Goal: Task Accomplishment & Management: Complete application form

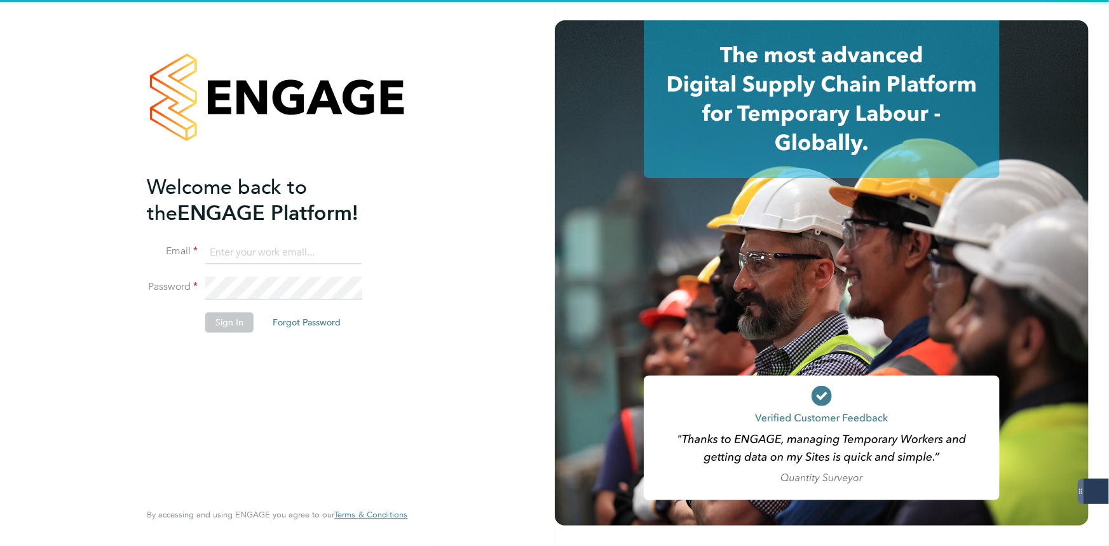
type input "iblackhall@skilledcareers.co.uk"
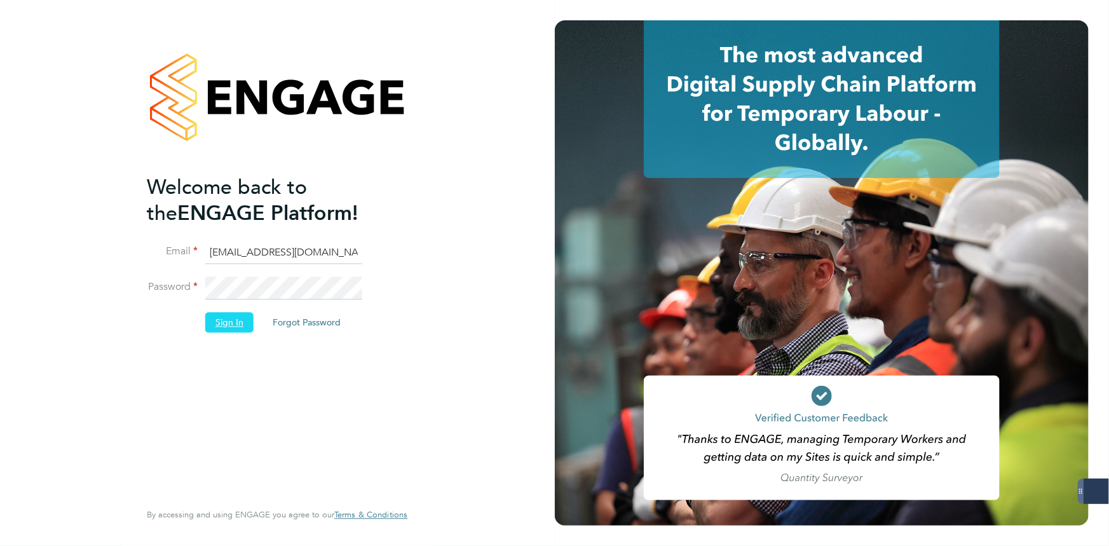
click at [236, 321] on button "Sign In" at bounding box center [229, 322] width 48 height 20
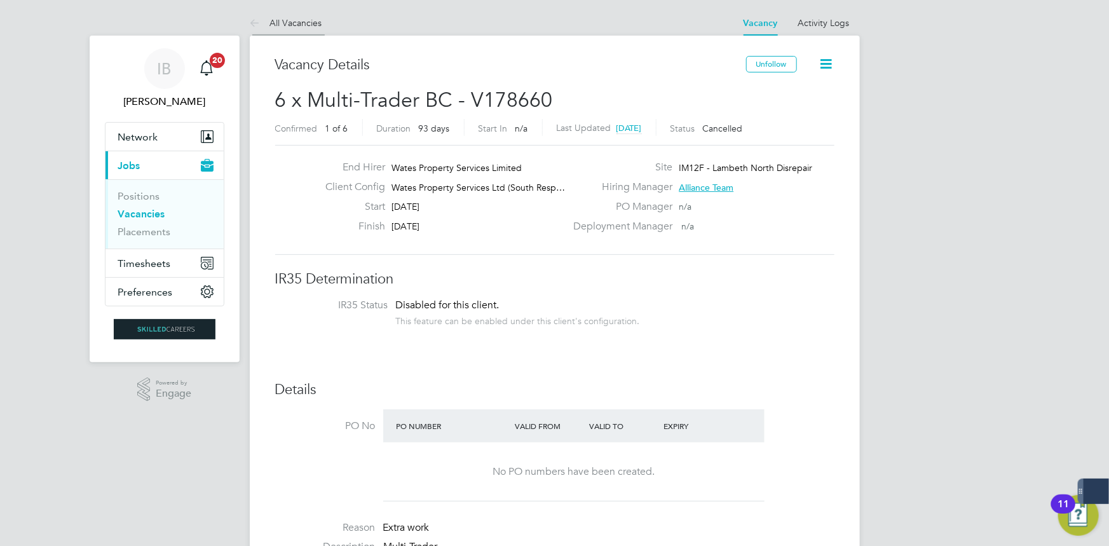
click at [318, 27] on link "All Vacancies" at bounding box center [286, 22] width 72 height 11
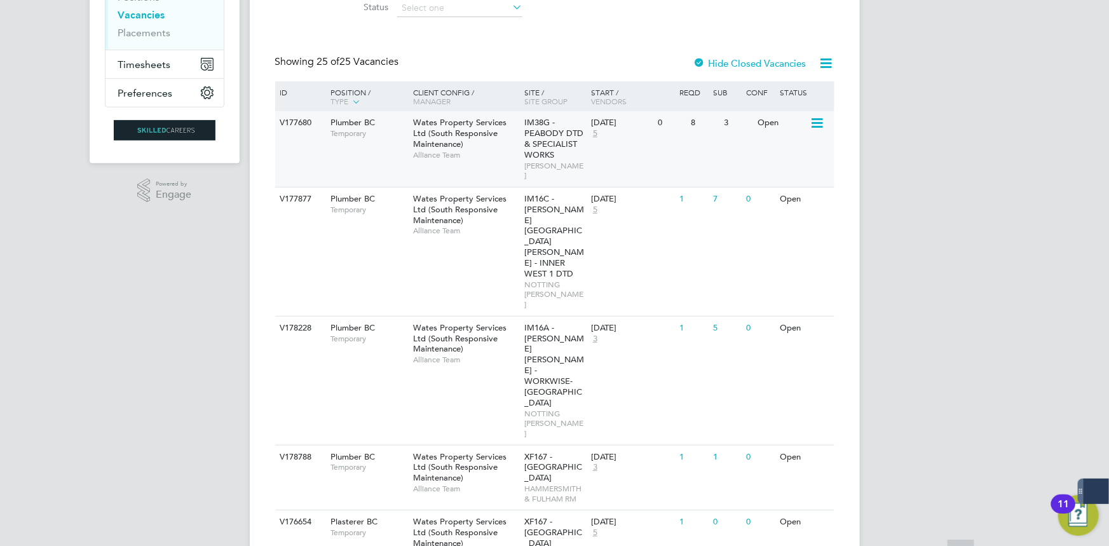
scroll to position [462, 0]
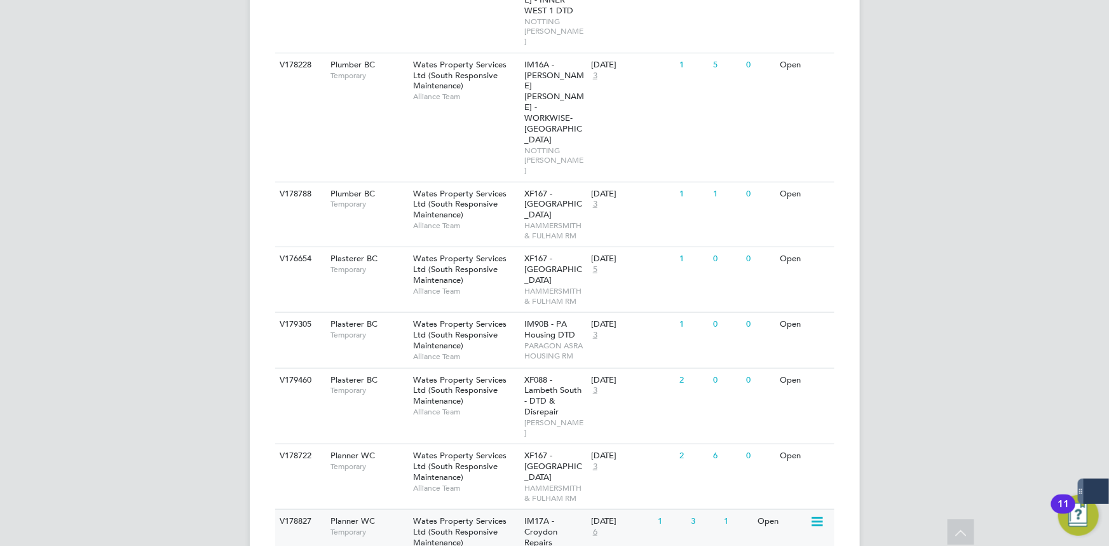
click at [375, 510] on div "Planner WC Temporary" at bounding box center [365, 526] width 89 height 33
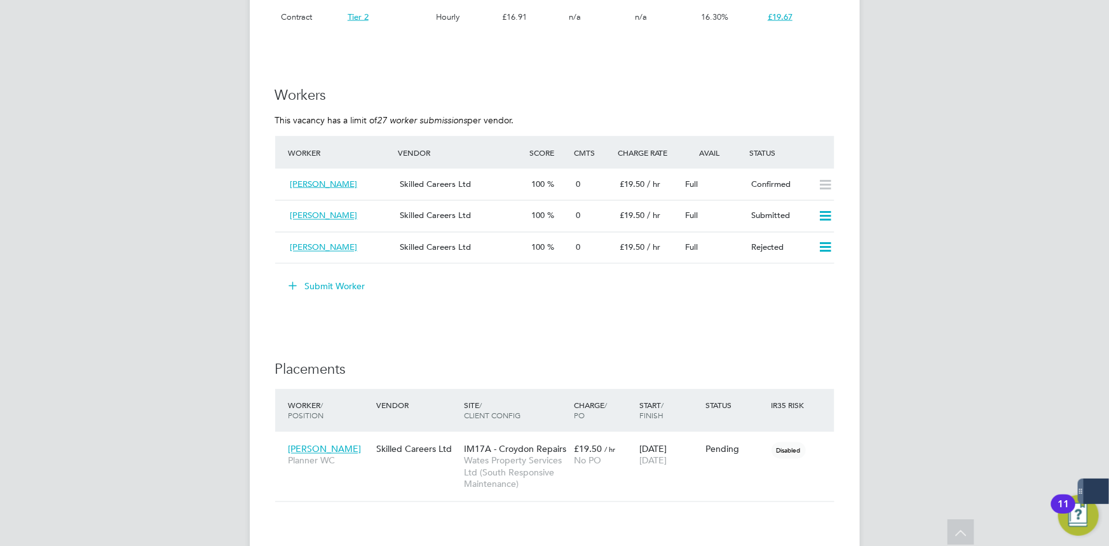
click at [340, 274] on li "Worker Vendor Score Cmts Charge Rate Avail Status [PERSON_NAME] Skilled Careers…" at bounding box center [554, 206] width 559 height 141
click at [352, 292] on button "Submit Worker" at bounding box center [327, 286] width 95 height 20
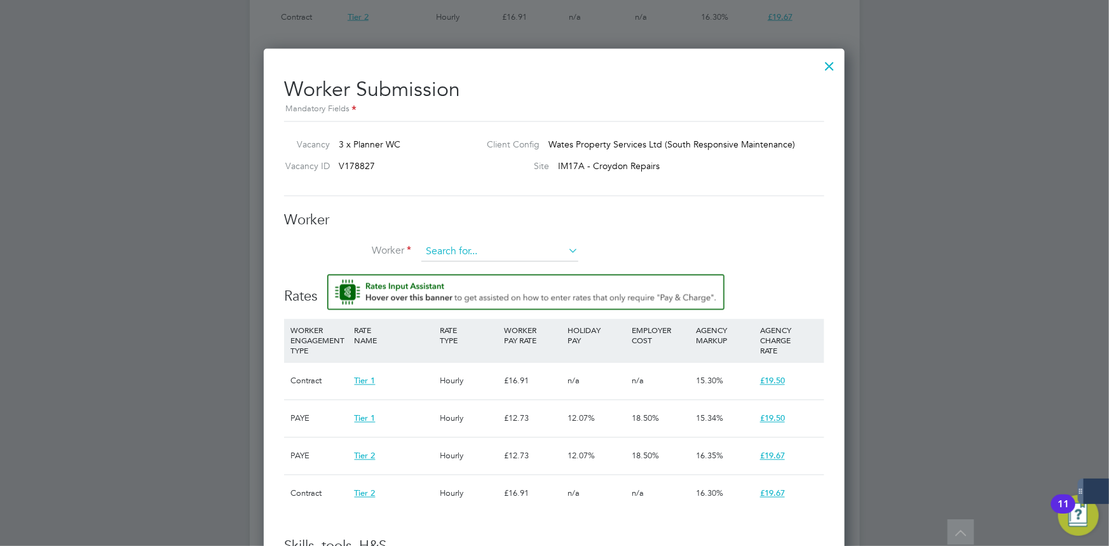
click at [453, 246] on input at bounding box center [499, 252] width 157 height 19
click at [477, 283] on li "+ Add new" at bounding box center [500, 286] width 158 height 17
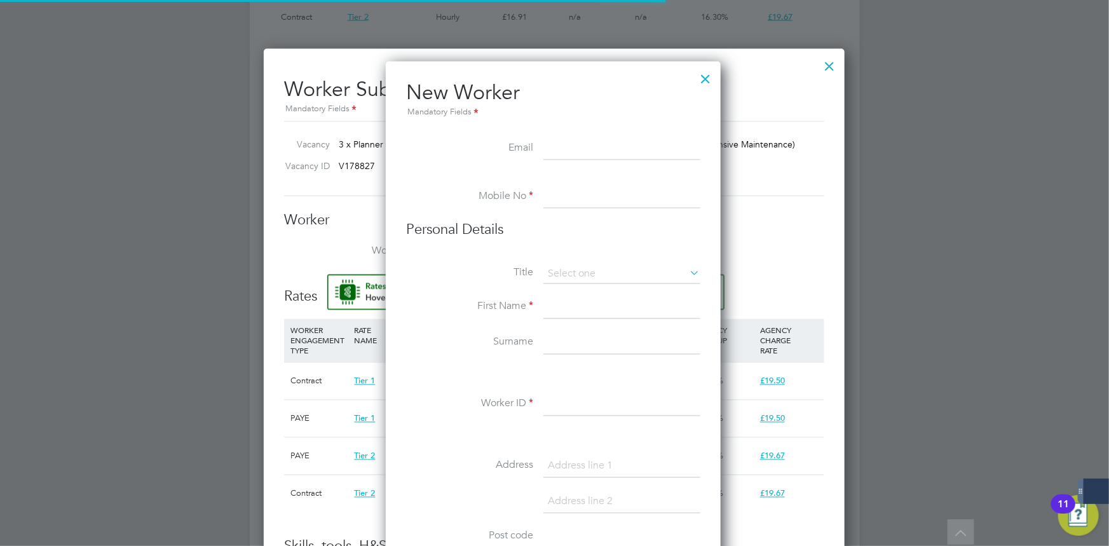
drag, startPoint x: 650, startPoint y: 210, endPoint x: 641, endPoint y: 204, distance: 10.4
click at [650, 210] on li "Mobile No" at bounding box center [553, 204] width 294 height 36
click at [578, 155] on input at bounding box center [621, 148] width 157 height 23
paste input "[EMAIL_ADDRESS][DOMAIN_NAME]"
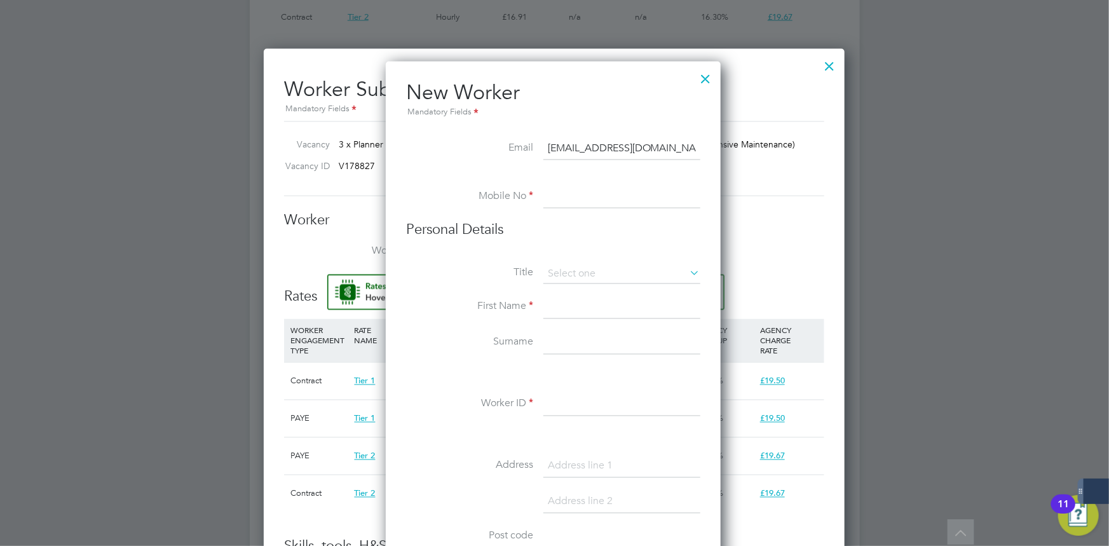
type input "[EMAIL_ADDRESS][DOMAIN_NAME]"
click at [567, 199] on input at bounding box center [621, 197] width 157 height 23
paste input "07494233975"
type input "07494233975"
click at [587, 273] on input at bounding box center [621, 274] width 157 height 19
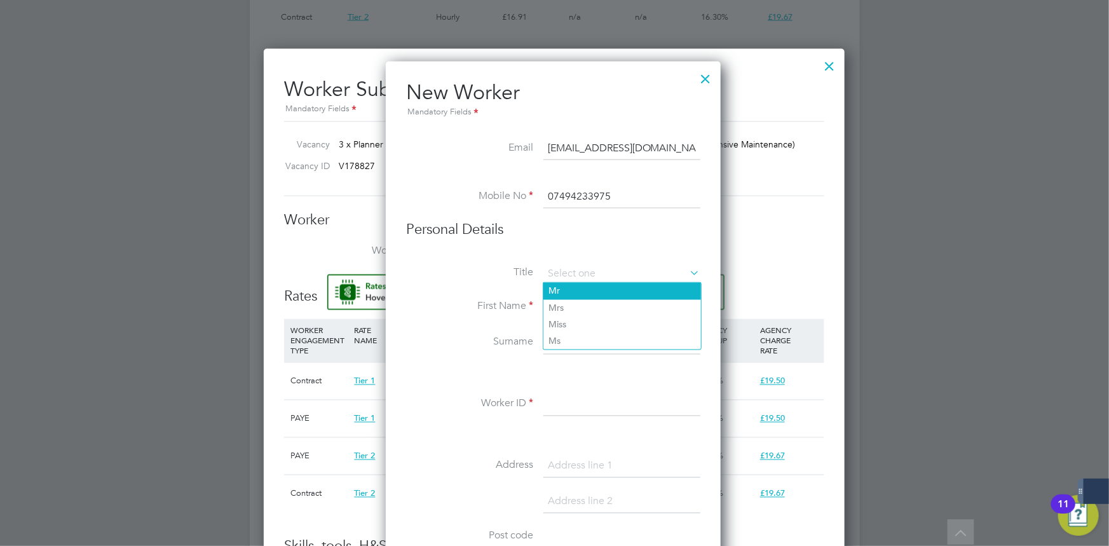
click at [591, 293] on li "Mr" at bounding box center [622, 291] width 158 height 17
type input "Mr"
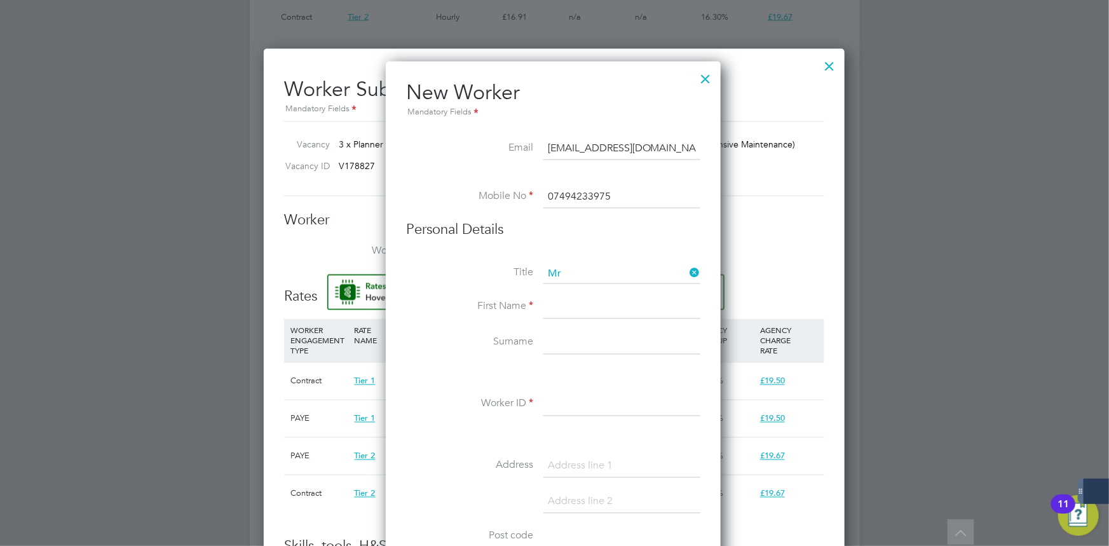
click at [589, 308] on input at bounding box center [621, 308] width 157 height 23
click at [588, 310] on input "Trevele" at bounding box center [621, 308] width 157 height 23
type input "Trevelle"
type input "Gall"
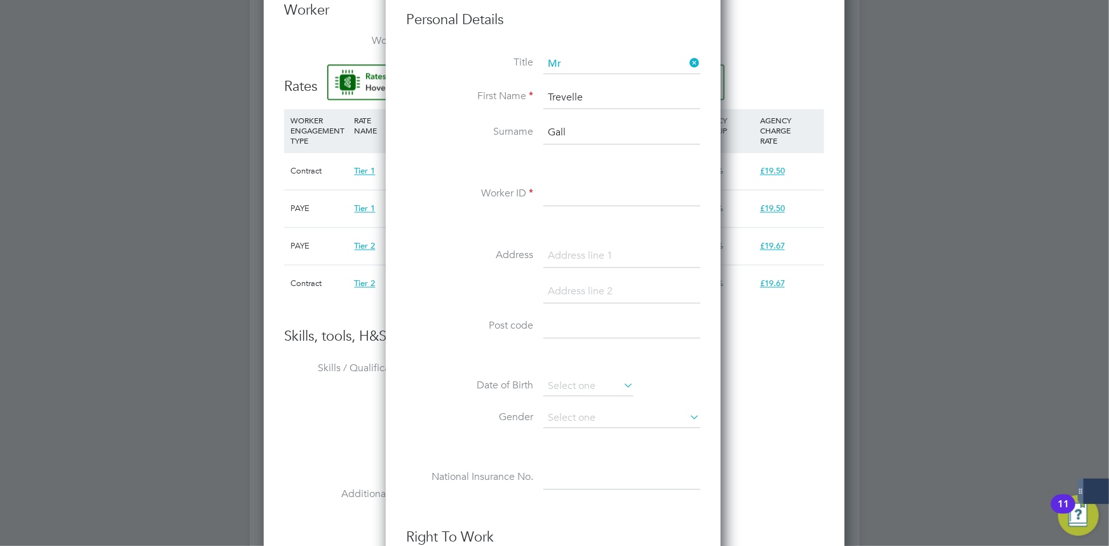
paste input "340604"
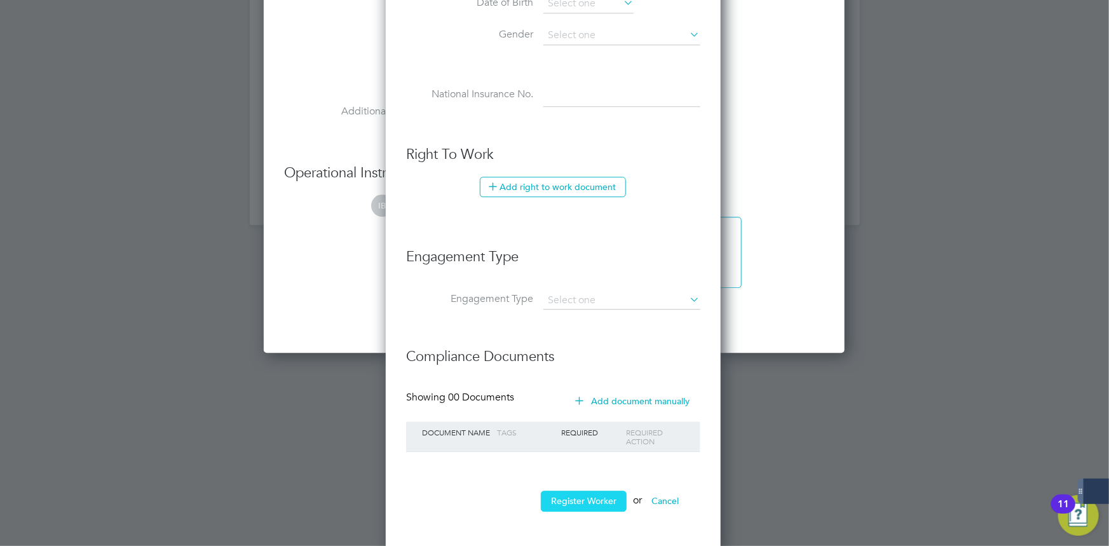
type input "340604"
click at [603, 491] on button "Register Worker" at bounding box center [584, 501] width 86 height 20
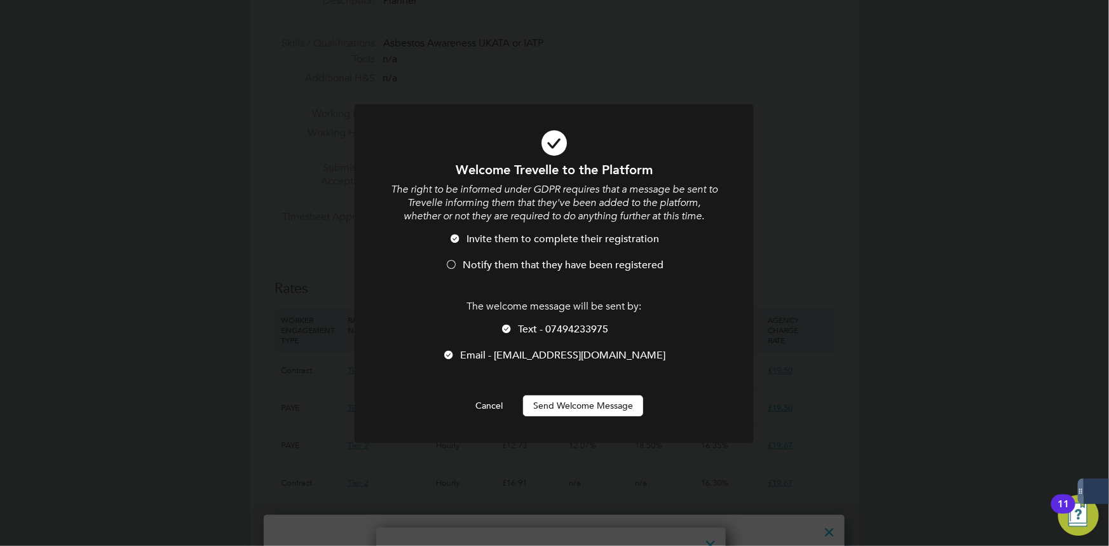
click at [616, 409] on button "Send Welcome Message" at bounding box center [583, 405] width 120 height 20
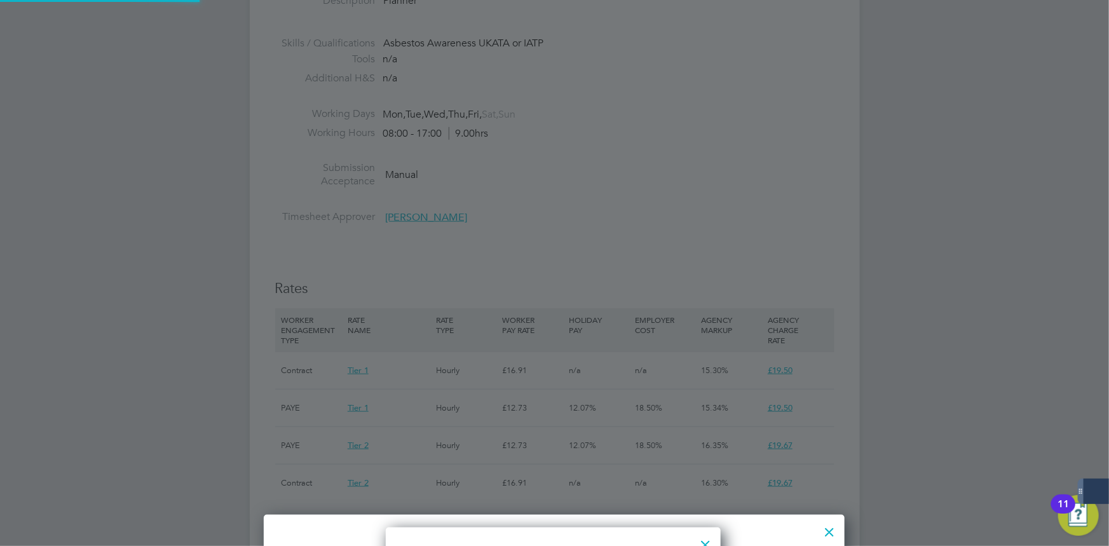
type input "[PERSON_NAME] (340604)"
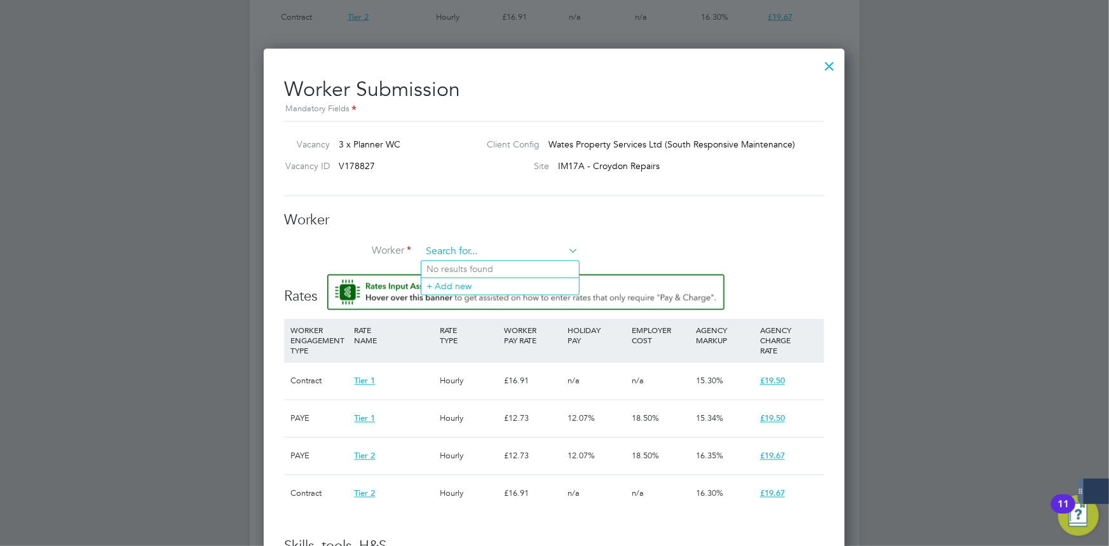
click at [486, 247] on input at bounding box center [499, 252] width 157 height 19
paste input "340604"
click at [489, 274] on li "[PERSON_NAME] ( 340604 )" at bounding box center [500, 269] width 158 height 17
type input "[PERSON_NAME] (340604)"
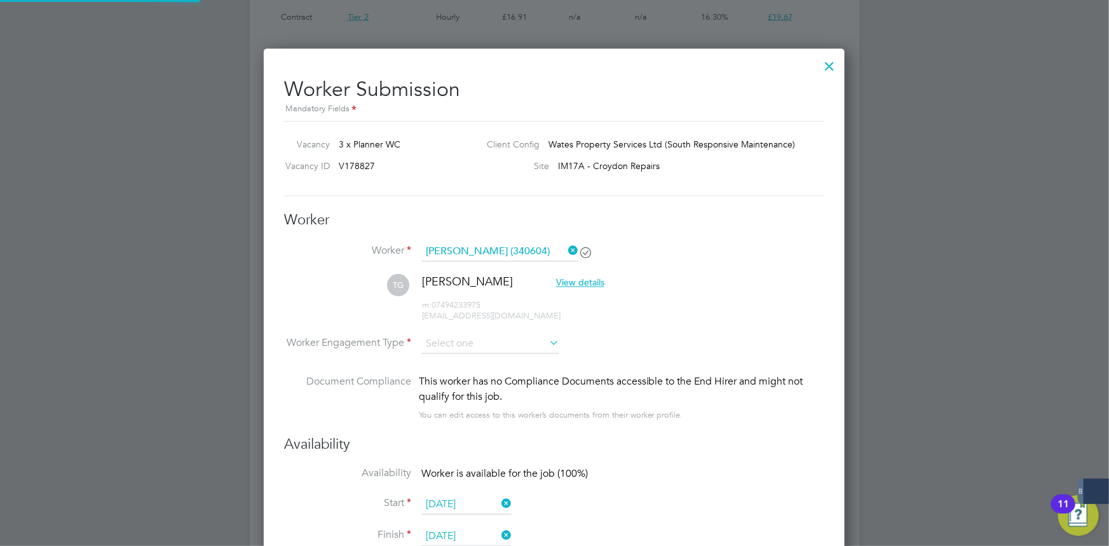
click at [487, 332] on li "TG [PERSON_NAME] View details m: 07494233975 [EMAIL_ADDRESS][DOMAIN_NAME]" at bounding box center [554, 305] width 540 height 60
click at [487, 341] on input at bounding box center [490, 344] width 138 height 19
click at [467, 386] on ul "Contract PAYE" at bounding box center [491, 369] width 140 height 34
click at [467, 374] on div "This worker has no Compliance Documents accessible to the End Hirer and might n…" at bounding box center [622, 389] width 406 height 31
click at [463, 338] on input at bounding box center [490, 344] width 138 height 19
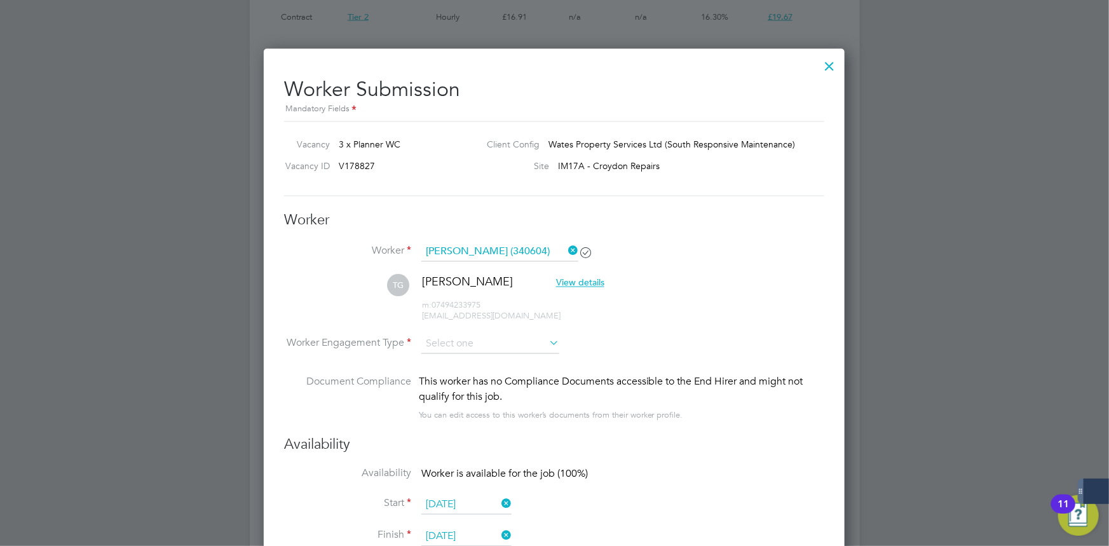
click at [473, 372] on li "PAYE" at bounding box center [490, 377] width 139 height 17
type input "PAYE"
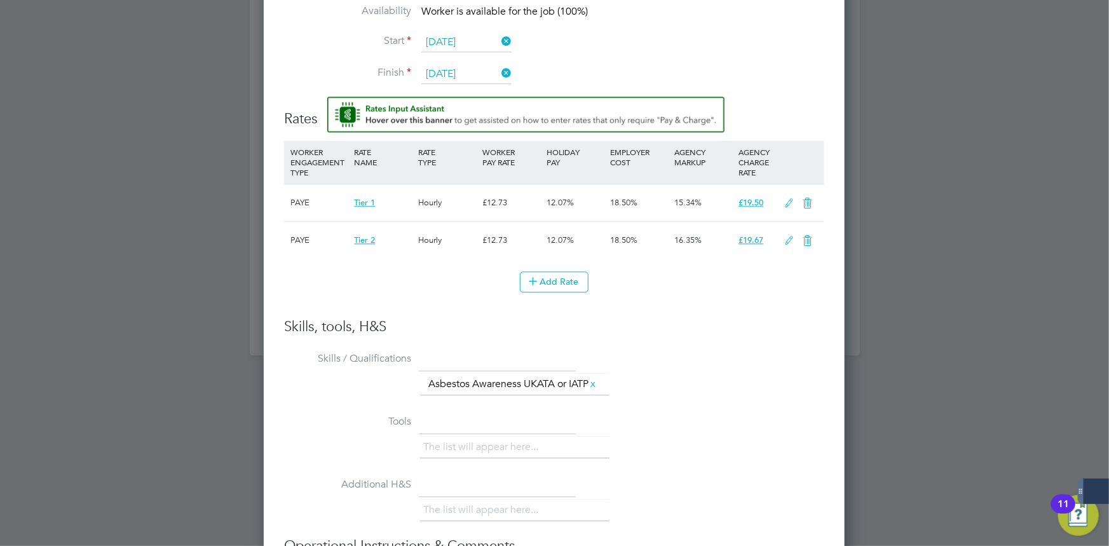
drag, startPoint x: 809, startPoint y: 238, endPoint x: 770, endPoint y: 244, distance: 38.7
click at [809, 237] on icon at bounding box center [808, 241] width 16 height 10
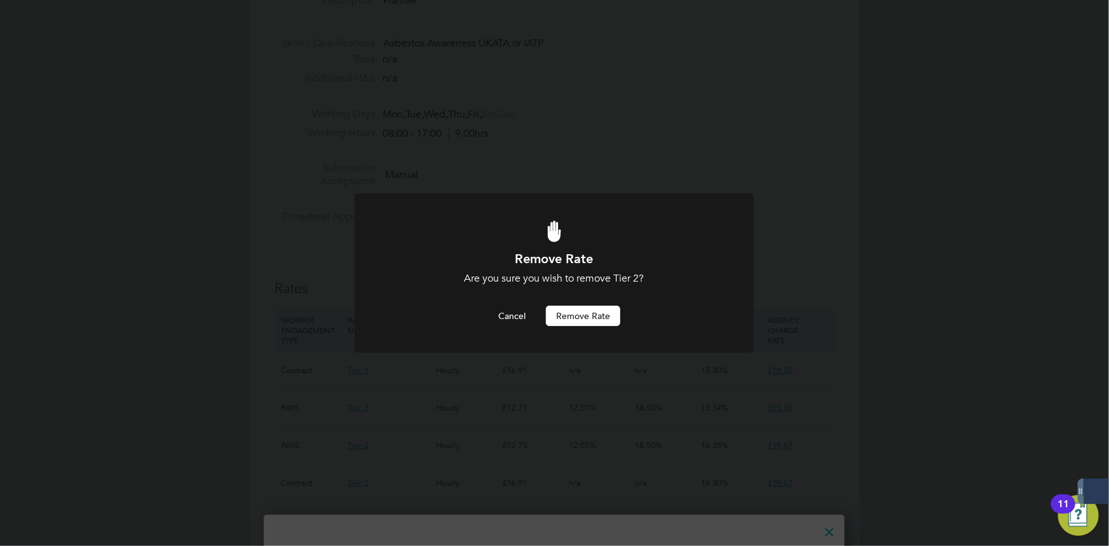
click at [585, 311] on button "Remove rate" at bounding box center [583, 316] width 74 height 20
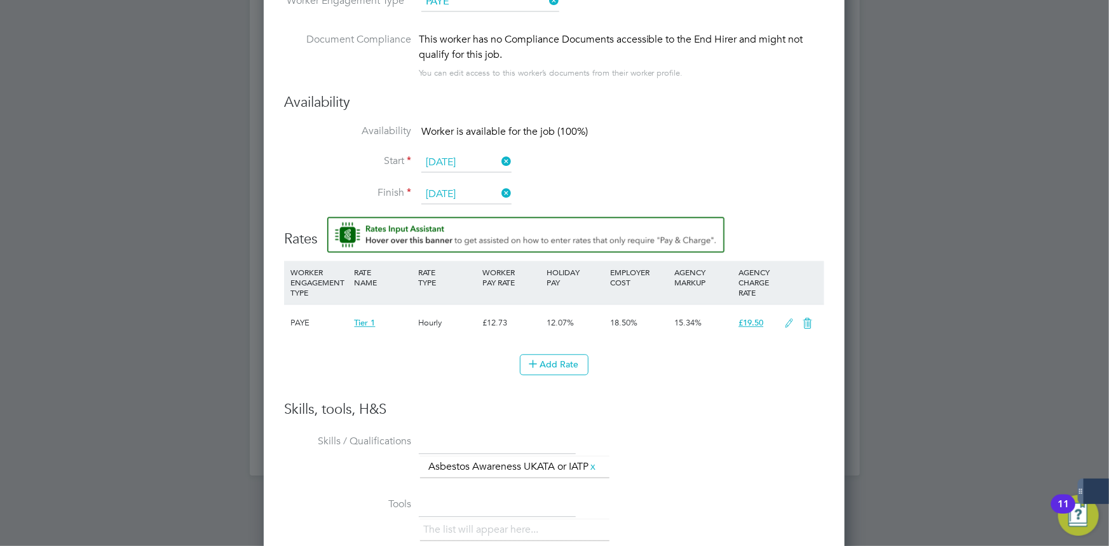
click at [789, 319] on icon at bounding box center [790, 323] width 16 height 10
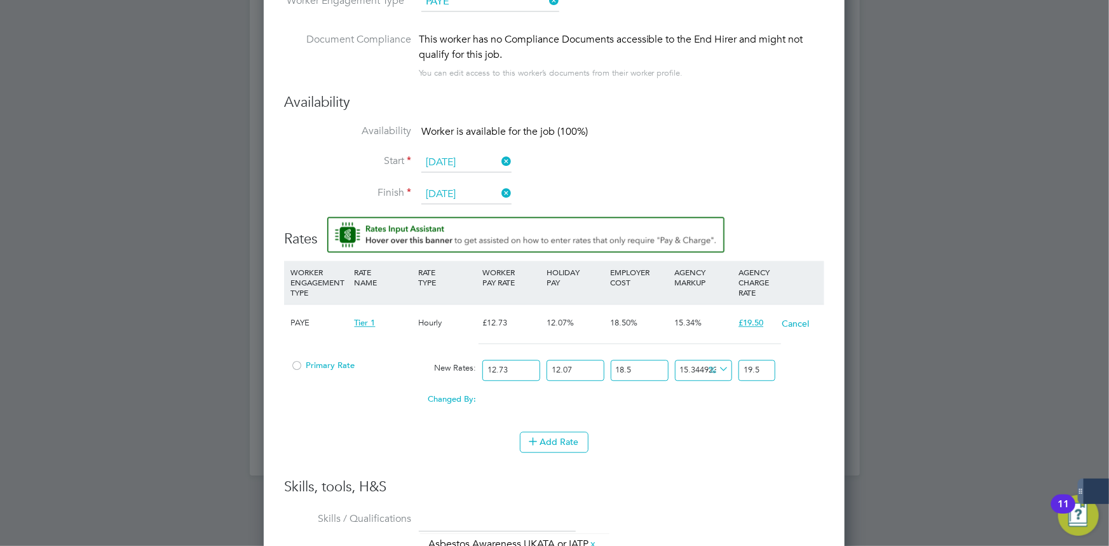
click at [328, 364] on span "Primary Rate" at bounding box center [322, 365] width 64 height 11
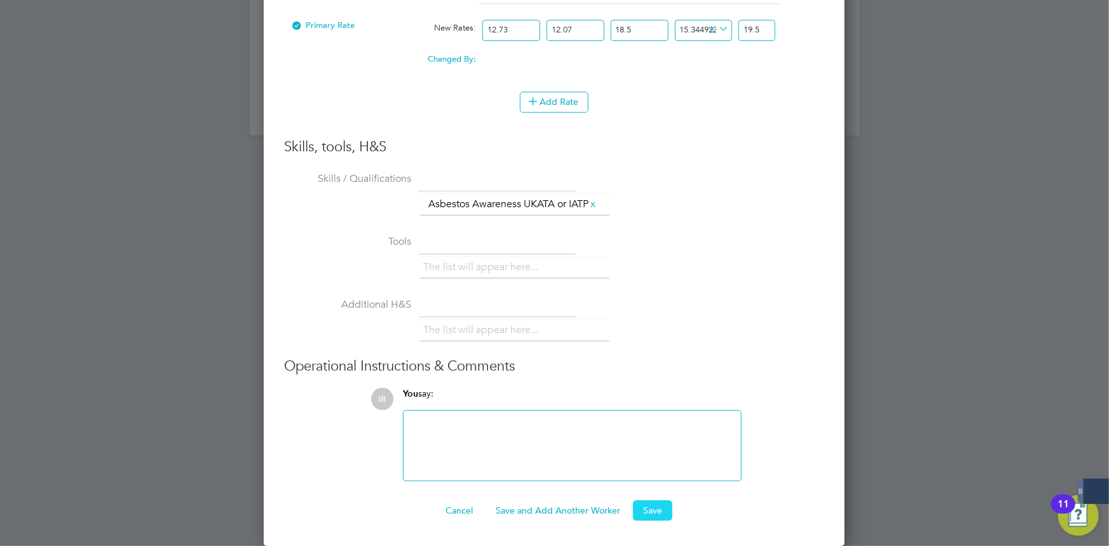
click at [665, 505] on button "Save" at bounding box center [652, 510] width 39 height 20
